Goal: Task Accomplishment & Management: Manage account settings

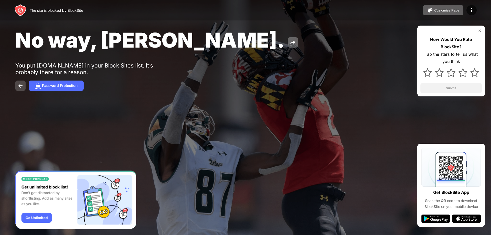
click at [19, 87] on img at bounding box center [20, 86] width 6 height 6
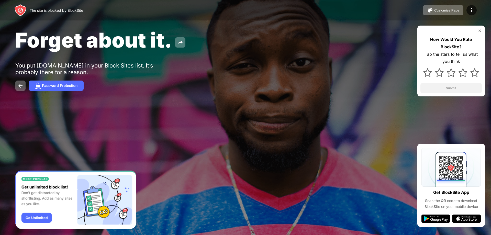
drag, startPoint x: 27, startPoint y: 60, endPoint x: 223, endPoint y: 83, distance: 196.9
click at [223, 83] on div "Forget about it. You put youtube.com in your Block Sites list. It’s probably th…" at bounding box center [245, 59] width 491 height 118
click at [424, 70] on img at bounding box center [427, 72] width 9 height 9
click at [448, 91] on button "Submit" at bounding box center [451, 88] width 61 height 10
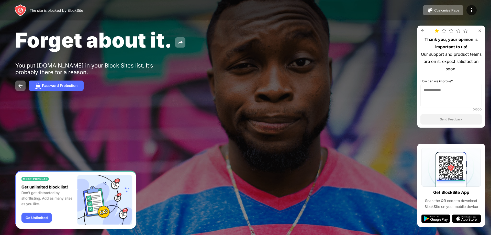
click at [423, 31] on img at bounding box center [423, 31] width 4 height 4
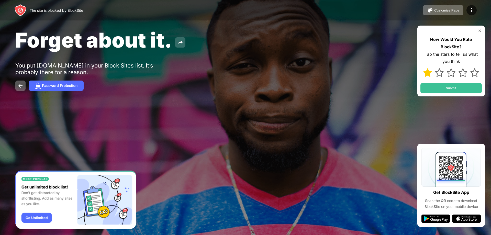
click at [181, 43] on img at bounding box center [180, 42] width 6 height 6
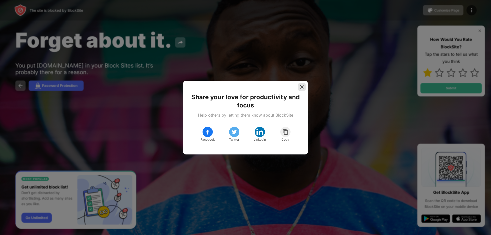
click at [300, 84] on div at bounding box center [302, 87] width 8 height 8
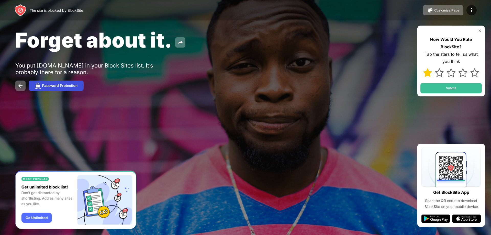
click at [36, 87] on img at bounding box center [38, 86] width 6 height 6
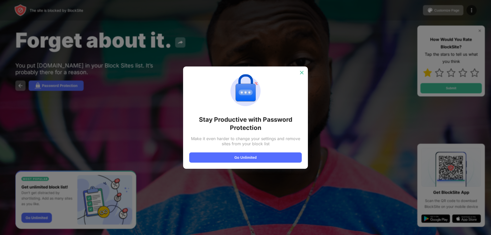
click at [300, 75] on img at bounding box center [301, 72] width 5 height 5
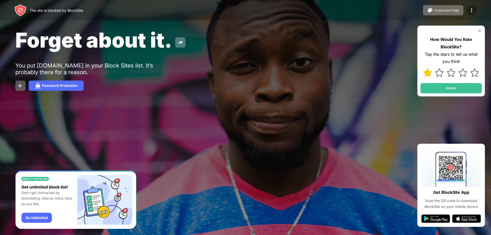
click at [471, 13] on img at bounding box center [472, 10] width 6 height 6
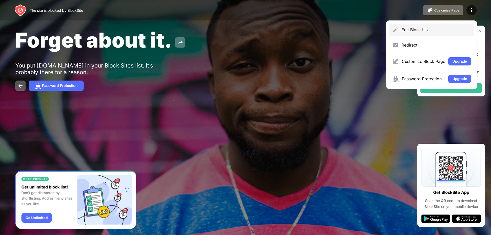
click at [457, 27] on div "Edit Block List" at bounding box center [431, 30] width 85 height 12
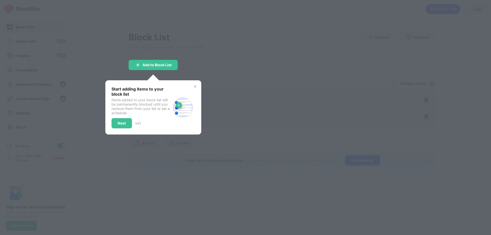
click at [194, 85] on img at bounding box center [195, 86] width 4 height 4
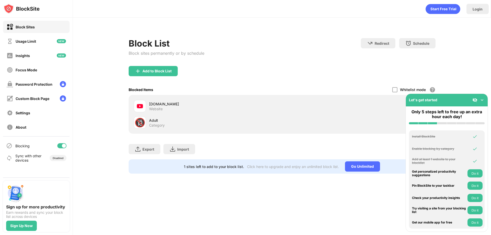
click at [482, 99] on img at bounding box center [482, 99] width 5 height 5
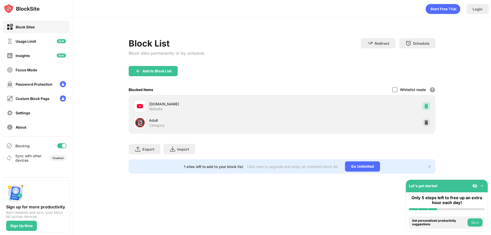
click at [428, 108] on img at bounding box center [426, 106] width 5 height 5
